Goal: Information Seeking & Learning: Learn about a topic

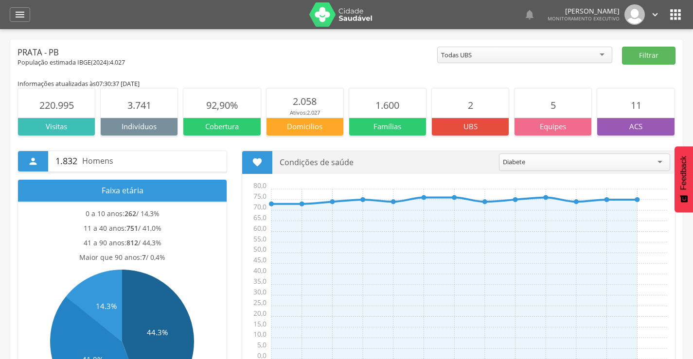
click at [24, 22] on div " Dashboard Supervisão Produtividade Mapa da cidade Mapa de cobertura Ranking A…" at bounding box center [346, 14] width 673 height 29
click at [19, 16] on icon "" at bounding box center [20, 15] width 12 height 12
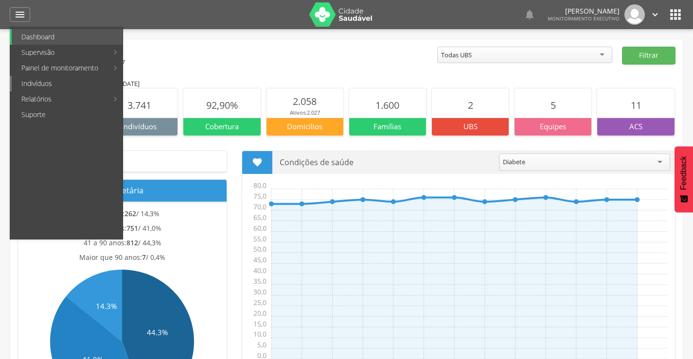
click at [35, 87] on link "Indivíduos" at bounding box center [67, 84] width 111 height 16
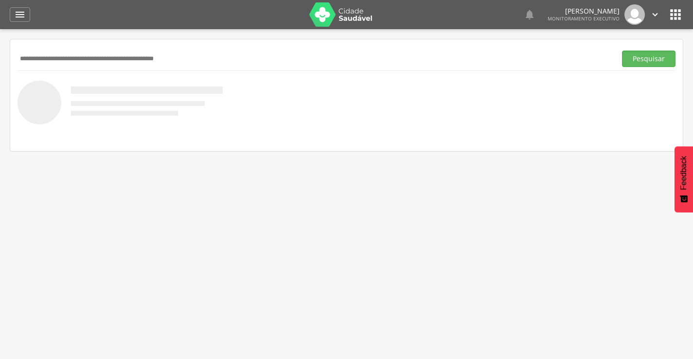
click at [83, 57] on input "text" at bounding box center [314, 59] width 594 height 17
type input "******"
click at [622, 51] on button "Pesquisar" at bounding box center [648, 59] width 53 height 17
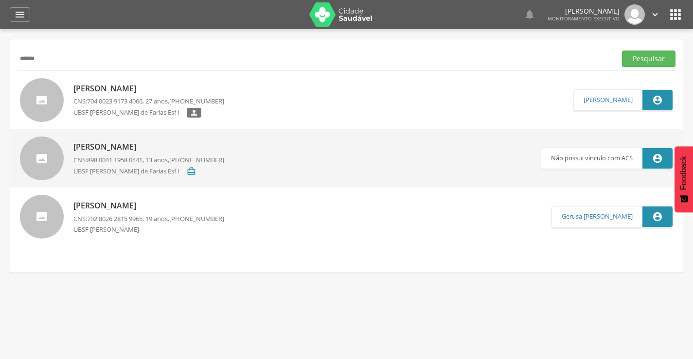
click at [132, 100] on span "704 0023 9173 4066" at bounding box center [114, 101] width 55 height 9
type input "**********"
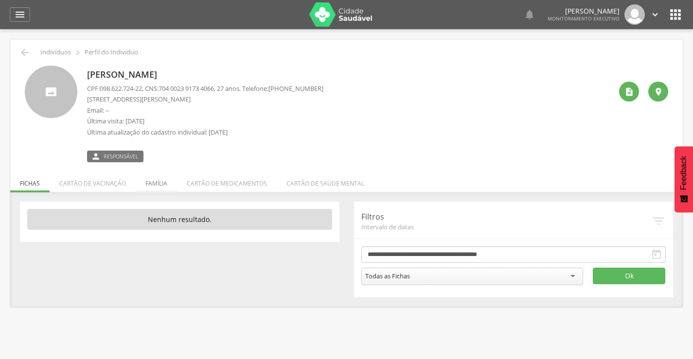
click at [161, 176] on li "Família" at bounding box center [156, 181] width 41 height 23
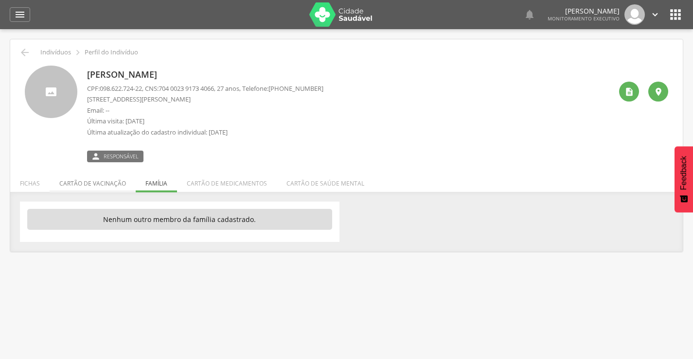
click at [105, 187] on li "Cartão de vacinação" at bounding box center [93, 181] width 86 height 23
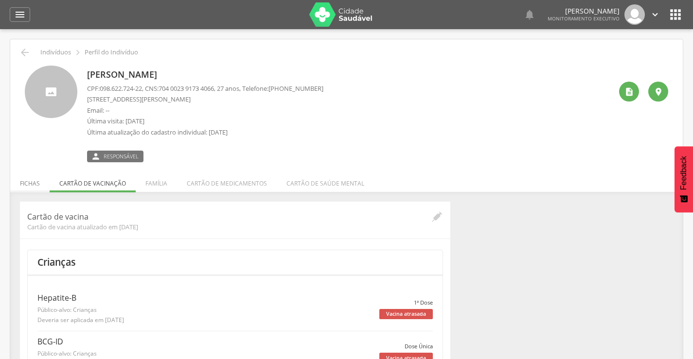
click at [33, 188] on li "Fichas" at bounding box center [29, 181] width 39 height 23
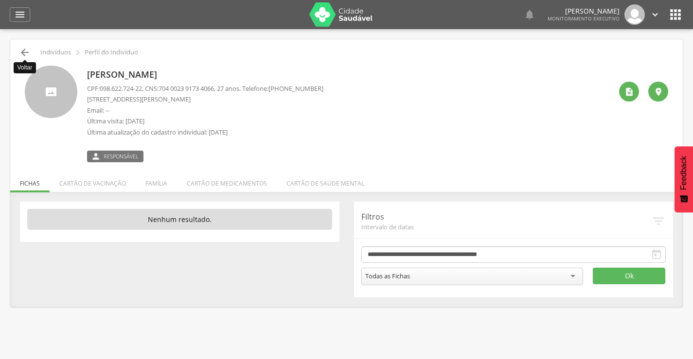
click at [19, 51] on icon "" at bounding box center [25, 53] width 12 height 12
